Goal: Task Accomplishment & Management: Manage account settings

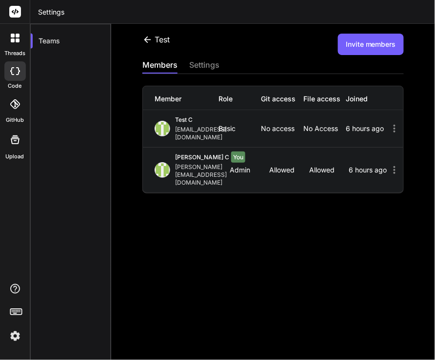
click at [3, 341] on div at bounding box center [15, 313] width 30 height 61
click at [216, 68] on div "settings" at bounding box center [204, 66] width 30 height 14
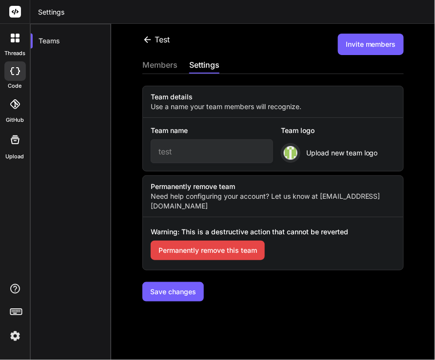
click at [145, 38] on icon at bounding box center [147, 40] width 10 height 10
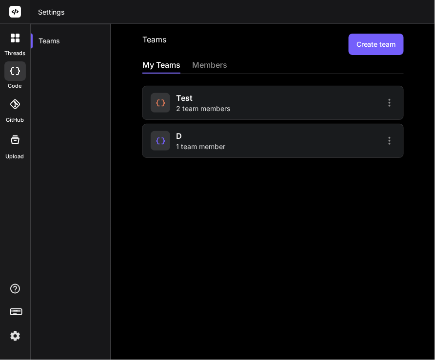
click at [12, 341] on img at bounding box center [15, 336] width 17 height 17
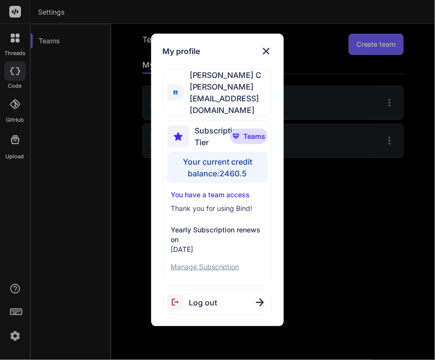
click at [261, 299] on img at bounding box center [260, 303] width 8 height 8
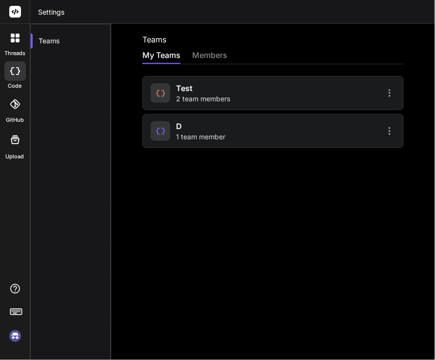
click at [7, 336] on img at bounding box center [15, 336] width 17 height 17
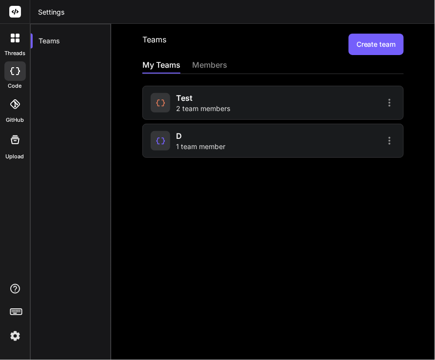
click at [223, 112] on span "2 team members" at bounding box center [203, 109] width 54 height 10
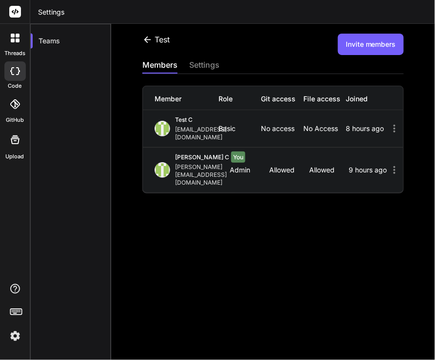
click at [389, 126] on icon at bounding box center [395, 129] width 12 height 12
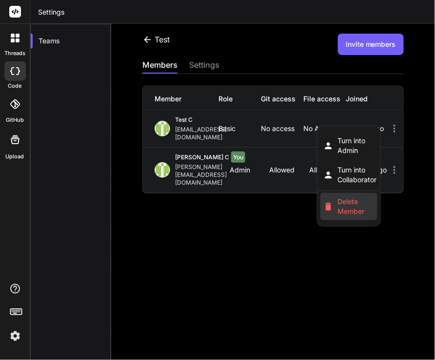
click at [345, 198] on span "Delete Member" at bounding box center [355, 207] width 37 height 20
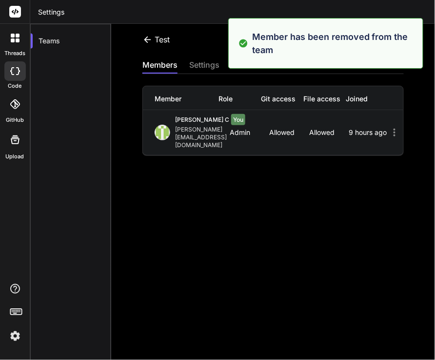
click at [147, 39] on icon at bounding box center [147, 40] width 10 height 10
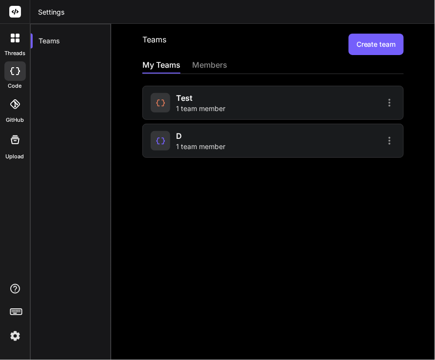
click at [204, 67] on div "members" at bounding box center [209, 66] width 35 height 14
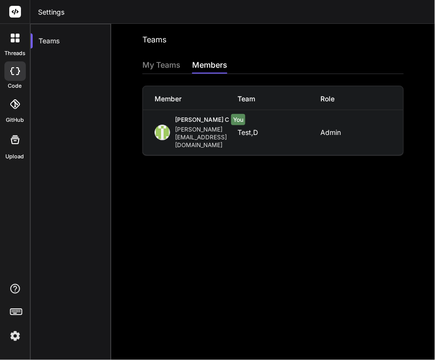
click at [164, 67] on div "My Teams" at bounding box center [161, 66] width 38 height 14
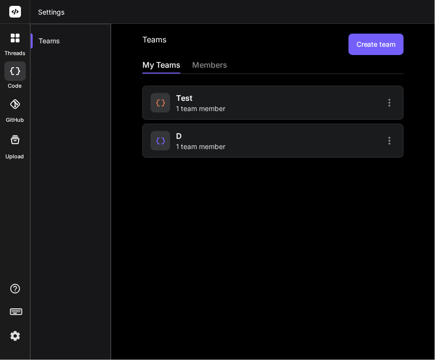
click at [189, 106] on span "1 team member" at bounding box center [200, 109] width 49 height 10
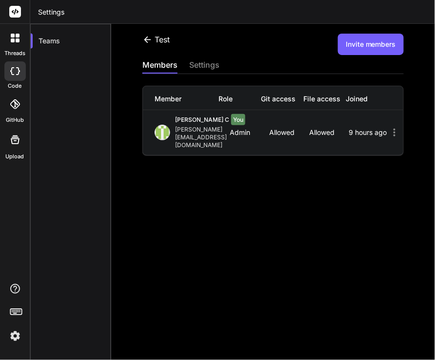
click at [143, 39] on icon at bounding box center [147, 40] width 10 height 10
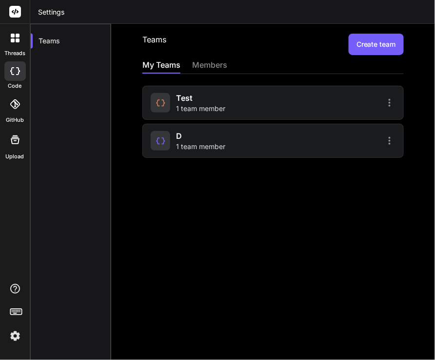
click at [184, 135] on div "d 1 team member" at bounding box center [200, 140] width 49 height 21
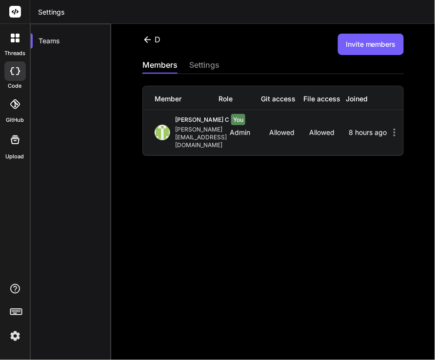
click at [148, 39] on icon at bounding box center [147, 40] width 10 height 10
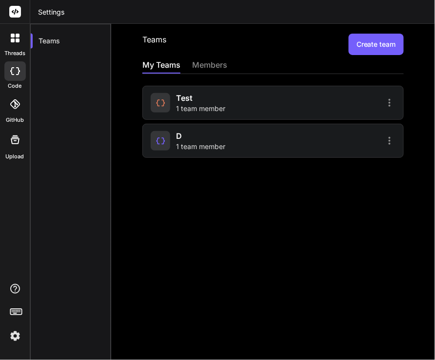
click at [16, 335] on img at bounding box center [15, 336] width 17 height 17
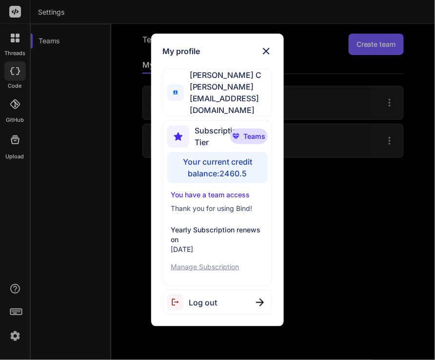
click at [223, 292] on div "Log out" at bounding box center [218, 302] width 110 height 25
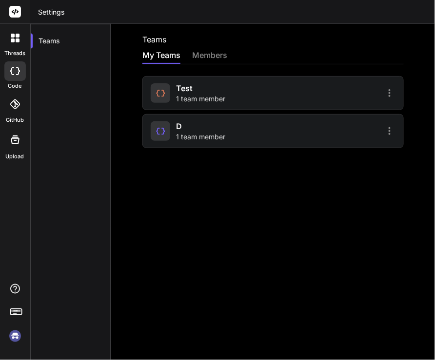
click at [11, 336] on img at bounding box center [15, 336] width 17 height 17
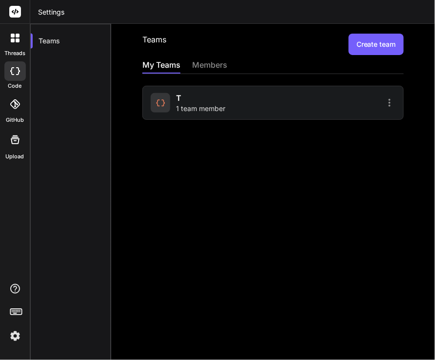
click at [209, 104] on span "1 team member" at bounding box center [200, 109] width 49 height 10
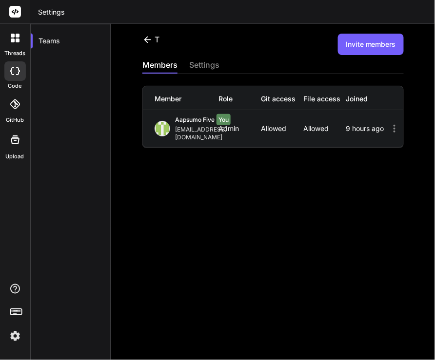
click at [371, 49] on button "Invite members" at bounding box center [371, 44] width 66 height 21
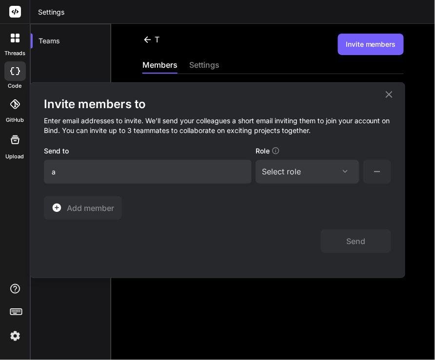
click at [163, 170] on input "a" at bounding box center [148, 172] width 208 height 24
type input "app7@yopmail.com"
click at [296, 165] on div "Select role Assign Role Admin Collaborator Basic" at bounding box center [308, 172] width 104 height 24
click at [304, 170] on div "Select role" at bounding box center [307, 172] width 91 height 12
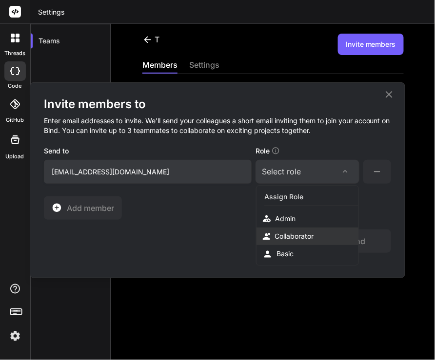
click at [293, 236] on div "Collaborator" at bounding box center [294, 237] width 39 height 10
click at [355, 239] on button "Send" at bounding box center [356, 241] width 70 height 23
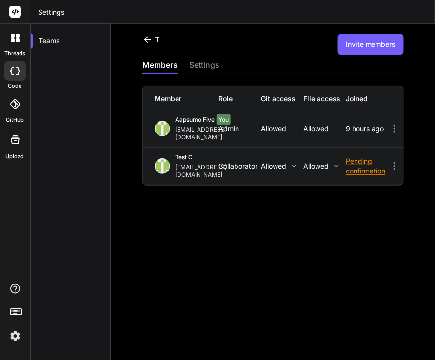
click at [389, 160] on icon at bounding box center [395, 166] width 12 height 12
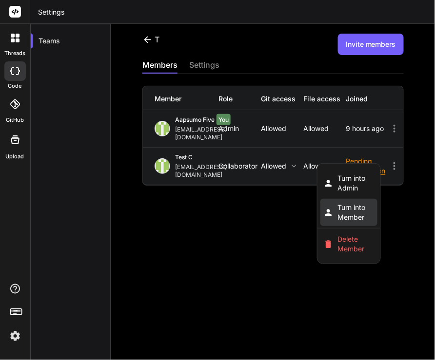
click at [355, 203] on span "Turn into Member" at bounding box center [355, 213] width 37 height 20
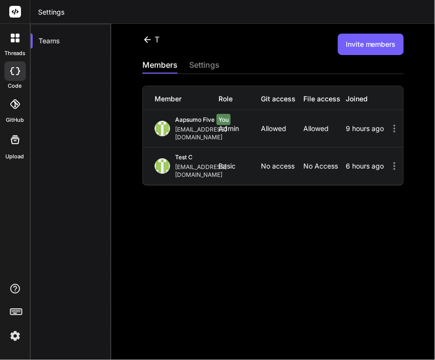
click at [15, 335] on img at bounding box center [15, 336] width 17 height 17
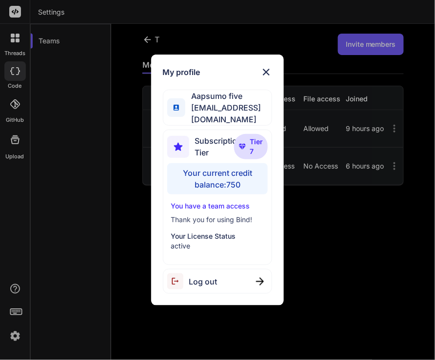
click at [226, 276] on div "Log out" at bounding box center [218, 281] width 110 height 25
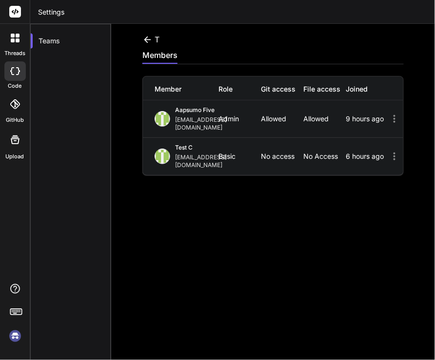
click at [13, 335] on img at bounding box center [15, 336] width 17 height 17
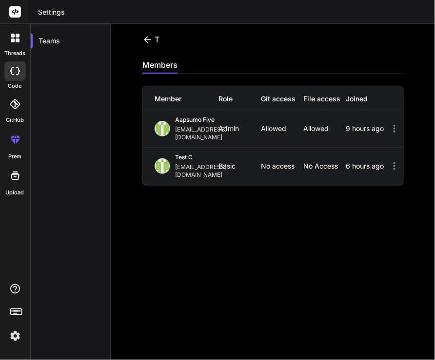
click at [13, 336] on img at bounding box center [15, 336] width 17 height 17
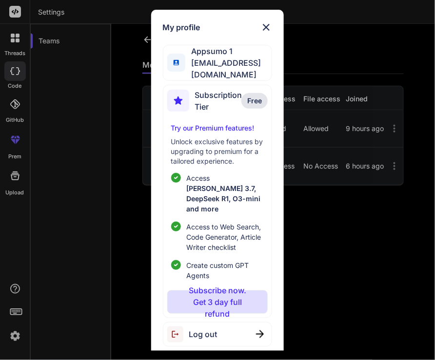
click at [228, 322] on div "Log out" at bounding box center [218, 334] width 110 height 25
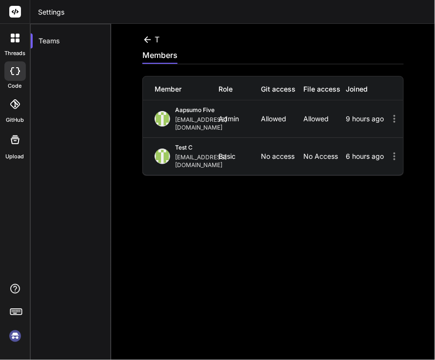
click at [20, 337] on img at bounding box center [15, 336] width 17 height 17
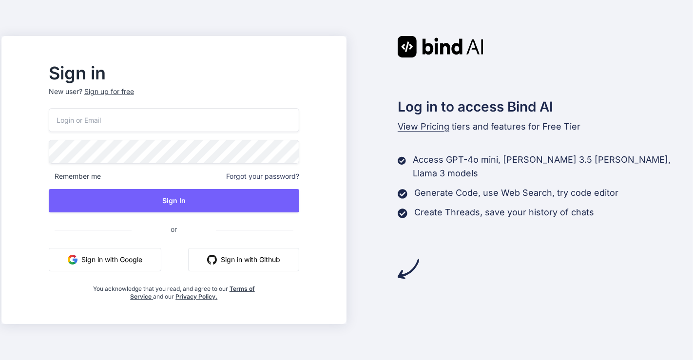
type input "[EMAIL_ADDRESS][DOMAIN_NAME]"
click at [114, 259] on button "Sign in with Google" at bounding box center [105, 259] width 113 height 23
click at [211, 123] on input "[EMAIL_ADDRESS][DOMAIN_NAME]" at bounding box center [174, 120] width 251 height 24
type input "[EMAIL_ADDRESS][DOMAIN_NAME]"
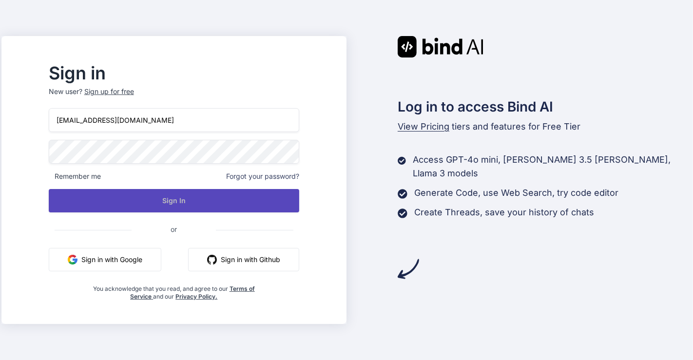
click at [236, 199] on button "Sign In" at bounding box center [174, 200] width 251 height 23
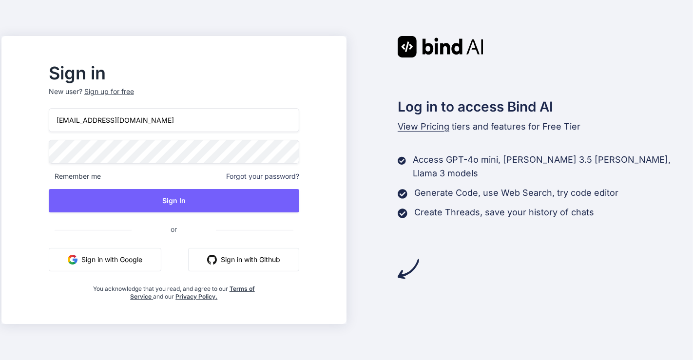
click at [172, 117] on input "[EMAIL_ADDRESS][DOMAIN_NAME]" at bounding box center [174, 120] width 251 height 24
type input "[EMAIL_ADDRESS][DOMAIN_NAME]"
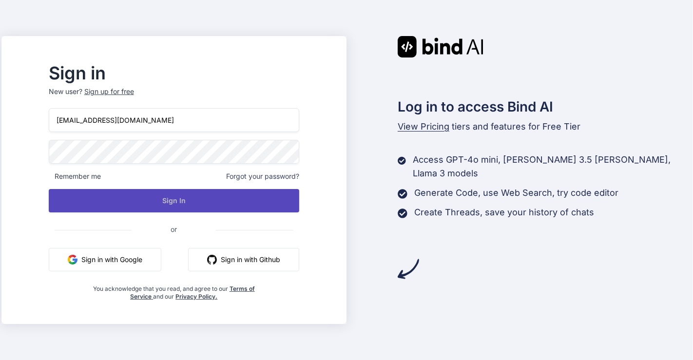
click at [210, 203] on button "Sign In" at bounding box center [174, 200] width 251 height 23
click at [198, 202] on button "Sign In" at bounding box center [174, 200] width 251 height 23
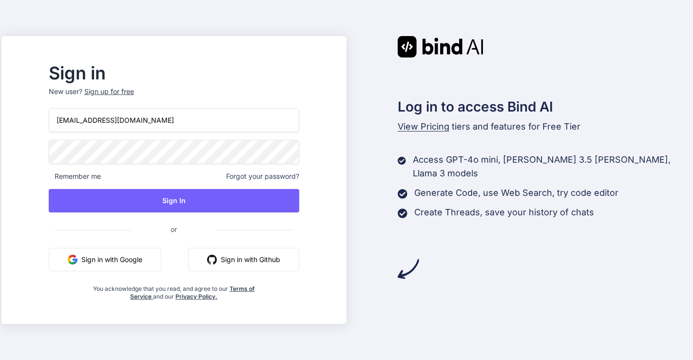
click at [170, 122] on input "[EMAIL_ADDRESS][DOMAIN_NAME]" at bounding box center [174, 120] width 251 height 24
type input "[EMAIL_ADDRESS][DOMAIN_NAME]"
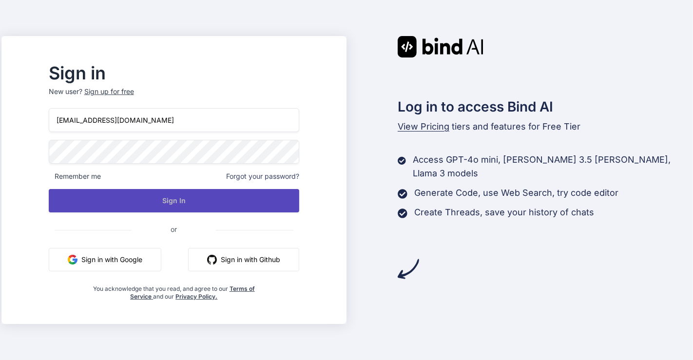
click at [201, 202] on button "Sign In" at bounding box center [174, 200] width 251 height 23
click at [212, 204] on button "Sign In" at bounding box center [174, 200] width 251 height 23
